Goal: Information Seeking & Learning: Learn about a topic

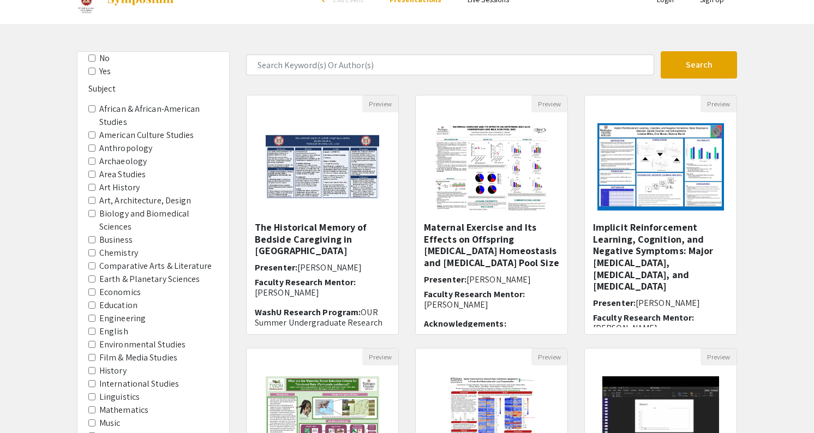
scroll to position [85, 0]
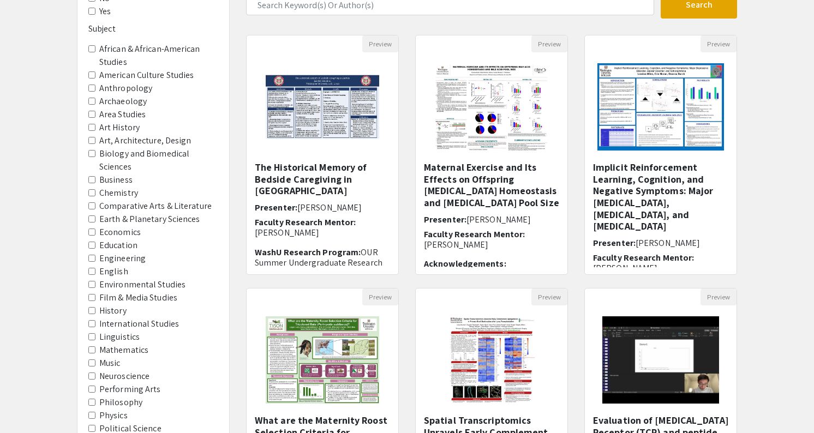
click at [120, 370] on label "Neuroscience" at bounding box center [124, 376] width 50 height 13
click at [95, 373] on input "Neuroscience" at bounding box center [91, 376] width 7 height 7
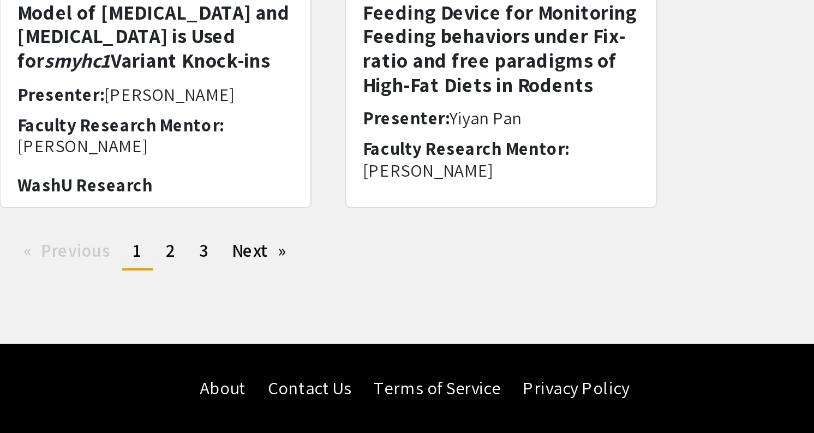
scroll to position [290, 0]
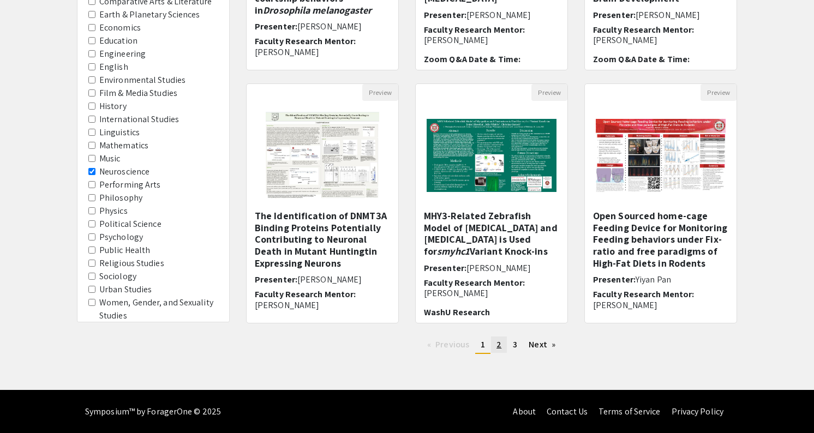
click at [496, 343] on link "page 2" at bounding box center [499, 345] width 16 height 16
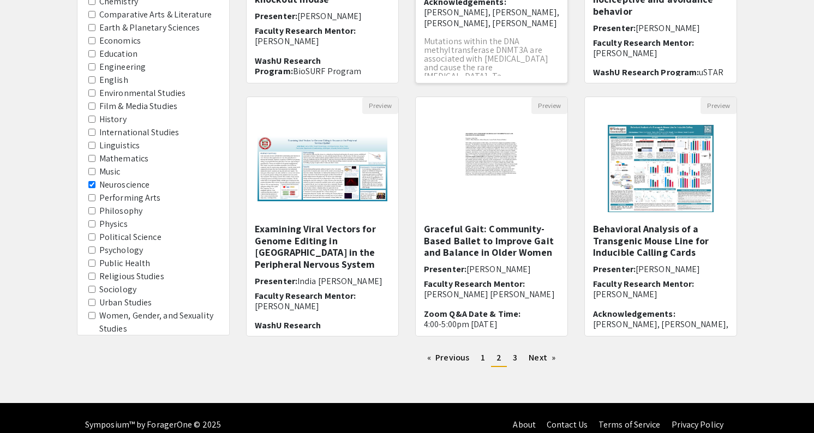
scroll to position [290, 0]
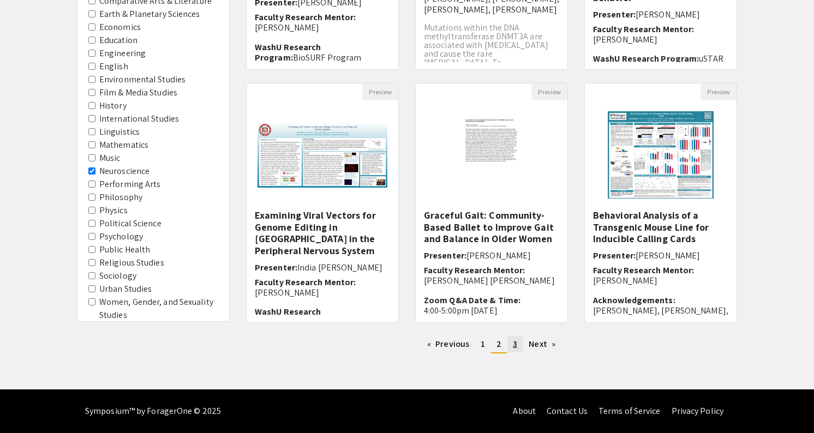
click at [515, 346] on span "3" at bounding box center [515, 343] width 4 height 11
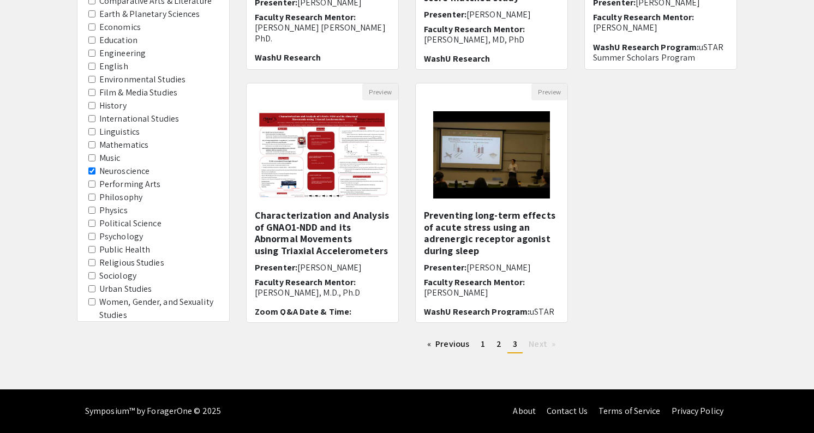
scroll to position [290, 0]
click at [119, 165] on label "Neuroscience" at bounding box center [124, 171] width 50 height 13
click at [95, 167] on input "Neuroscience" at bounding box center [91, 170] width 7 height 7
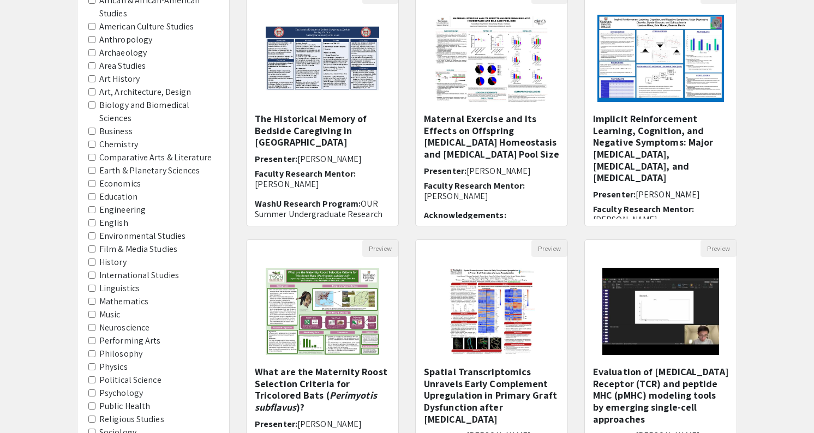
scroll to position [208, 0]
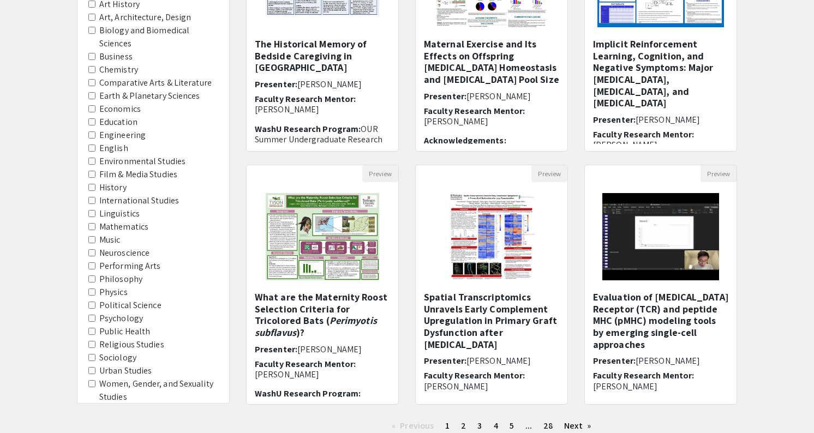
click at [132, 312] on label "Psychology" at bounding box center [121, 318] width 44 height 13
click at [95, 315] on input "Psychology" at bounding box center [91, 318] width 7 height 7
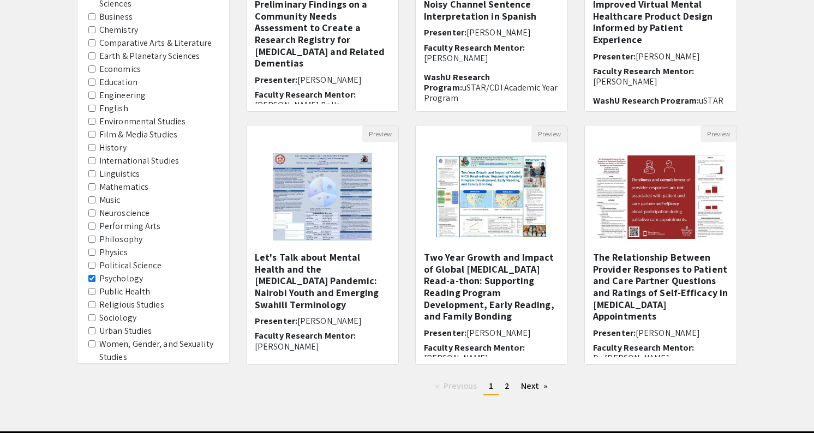
scroll to position [260, 0]
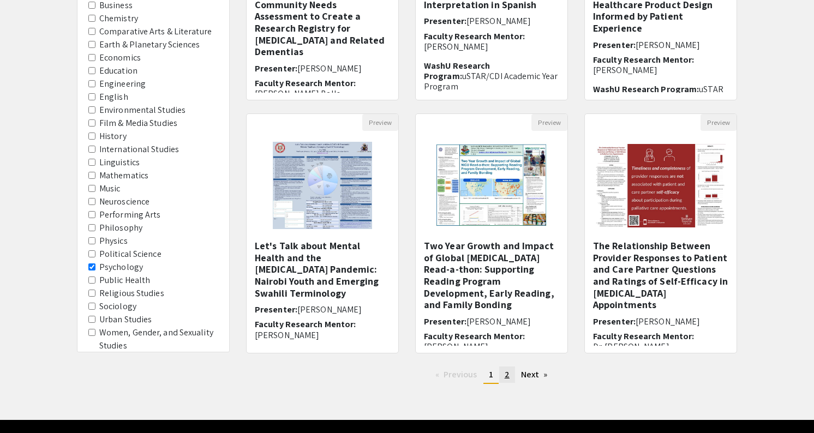
click at [507, 375] on span "2" at bounding box center [507, 374] width 5 height 11
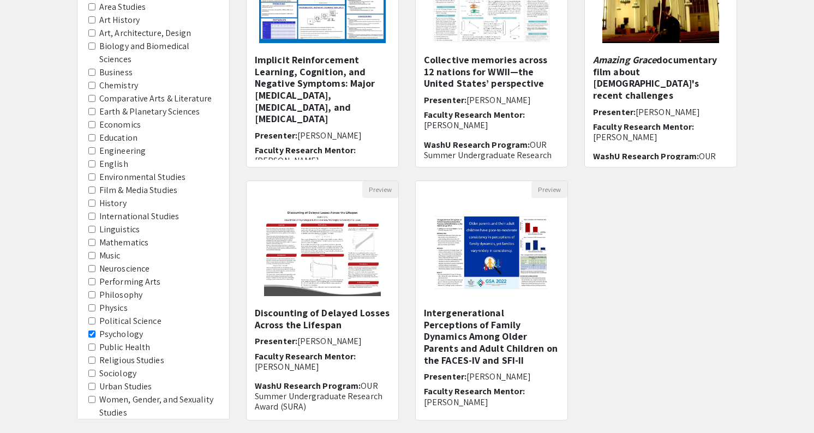
click at [94, 328] on span "Psychology" at bounding box center [153, 334] width 130 height 13
click at [86, 316] on div "Filters Do you plan to hold a Zoom Q&A Session? No Yes Subject African & Africa…" at bounding box center [153, 126] width 152 height 626
click at [89, 331] on input "Psychology" at bounding box center [91, 334] width 7 height 7
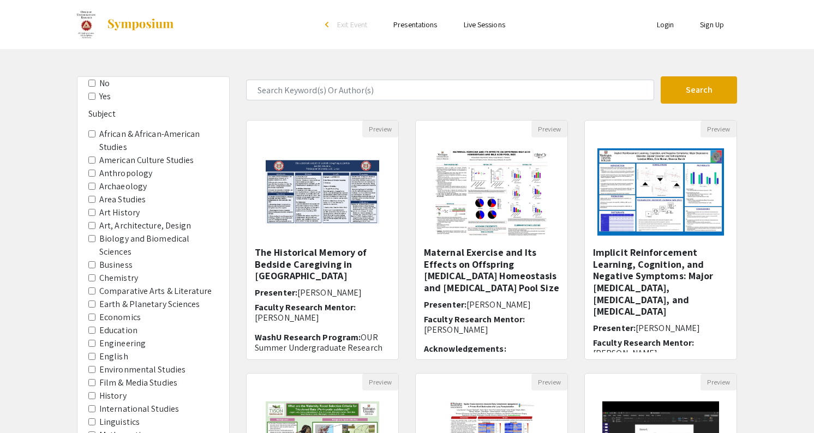
click at [136, 298] on label "Earth & Planetary Sciences" at bounding box center [149, 304] width 101 height 13
click at [95, 301] on Sciences "Earth & Planetary Sciences" at bounding box center [91, 304] width 7 height 7
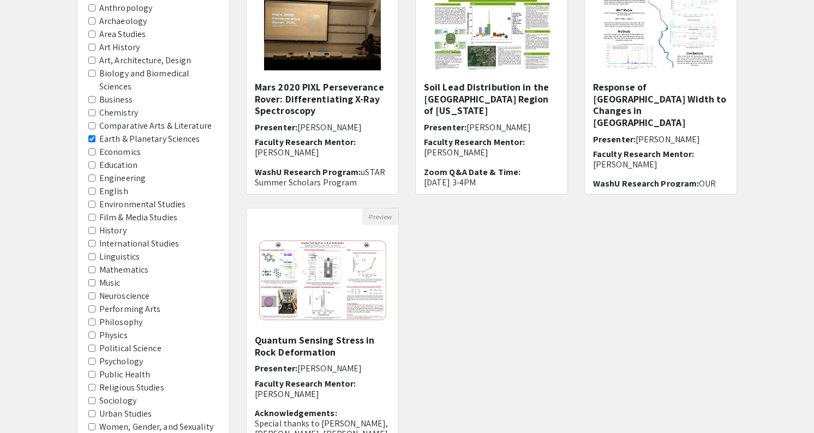
click at [130, 133] on label "Earth & Planetary Sciences" at bounding box center [149, 139] width 101 height 13
click at [95, 135] on Sciences "Earth & Planetary Sciences" at bounding box center [91, 138] width 7 height 7
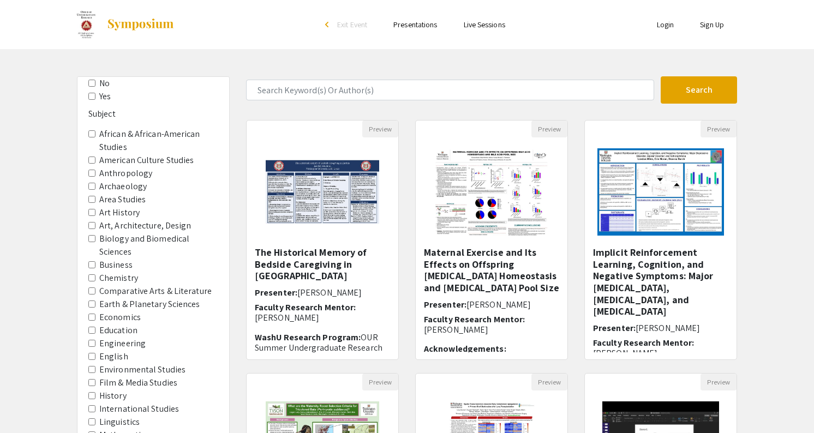
click at [113, 272] on label "Chemistry" at bounding box center [118, 278] width 39 height 13
click at [95, 274] on input "Chemistry" at bounding box center [91, 277] width 7 height 7
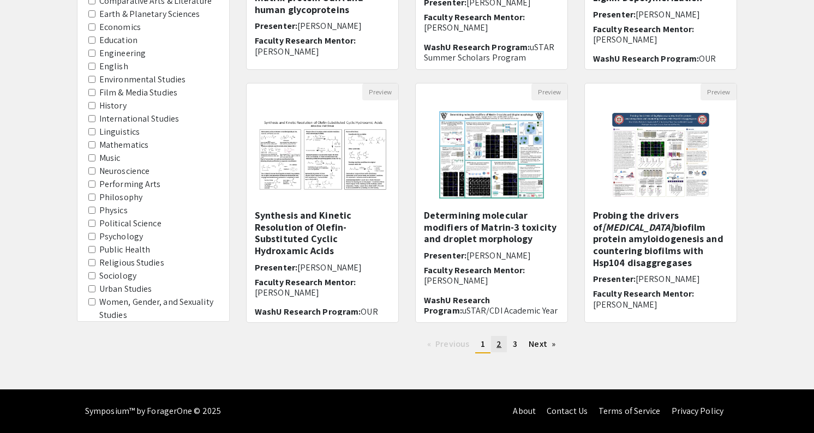
click at [502, 344] on link "page 2" at bounding box center [499, 344] width 16 height 16
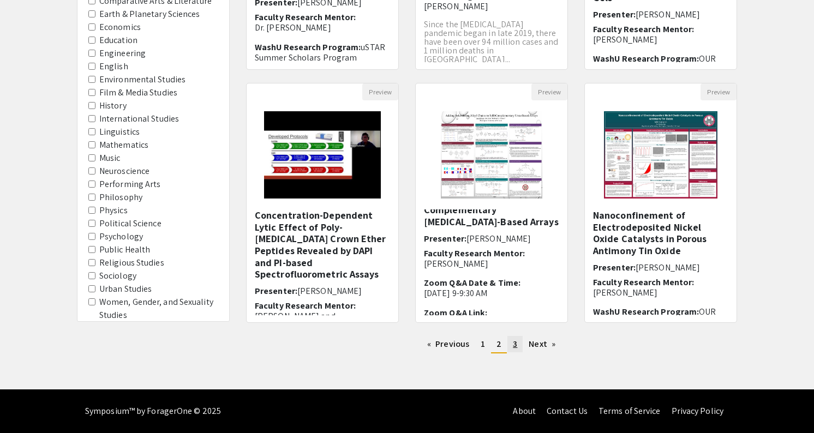
click at [519, 345] on link "page 3" at bounding box center [514, 344] width 15 height 16
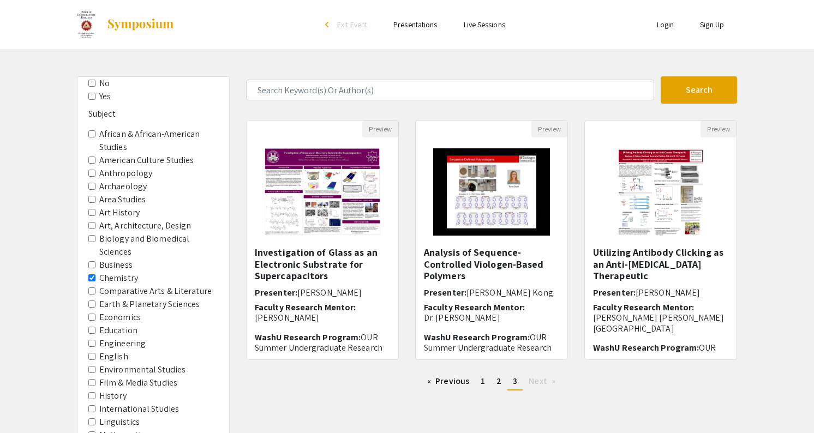
click at [134, 272] on label "Chemistry" at bounding box center [118, 278] width 39 height 13
click at [95, 274] on input "Chemistry" at bounding box center [91, 277] width 7 height 7
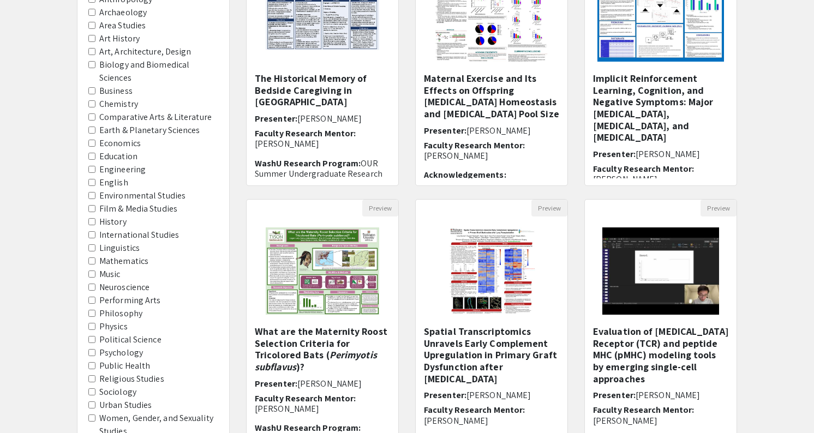
click at [124, 320] on label "Physics" at bounding box center [113, 326] width 28 height 13
click at [95, 323] on input "Physics" at bounding box center [91, 326] width 7 height 7
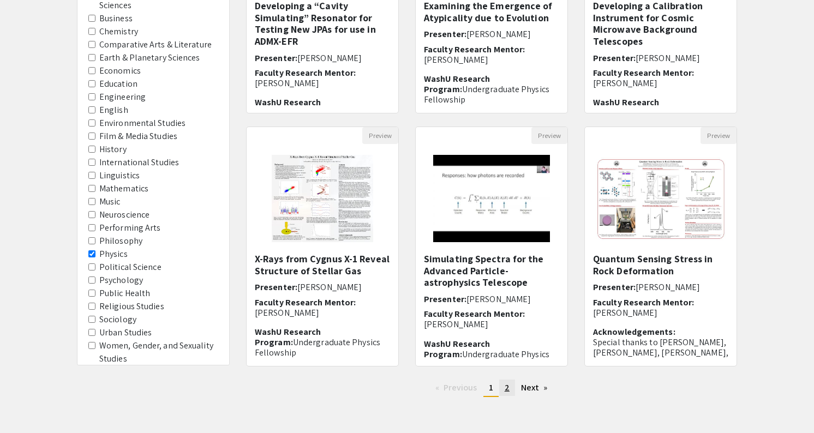
click at [506, 388] on span "2" at bounding box center [507, 387] width 5 height 11
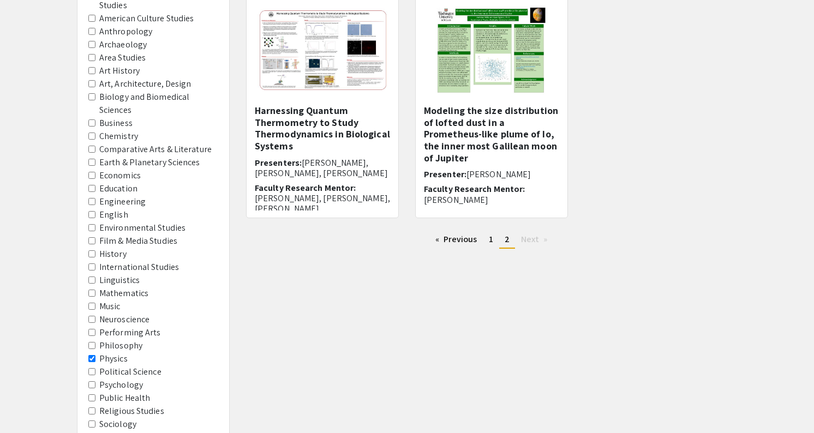
click at [106, 352] on label "Physics" at bounding box center [113, 358] width 28 height 13
click at [95, 355] on input "Physics" at bounding box center [91, 358] width 7 height 7
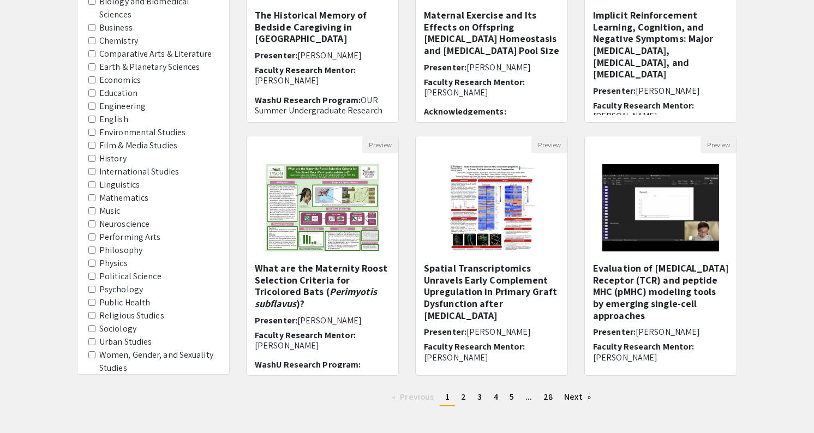
click at [130, 283] on label "Psychology" at bounding box center [121, 289] width 44 height 13
click at [95, 286] on input "Psychology" at bounding box center [91, 289] width 7 height 7
